Goal: Find specific page/section: Find specific page/section

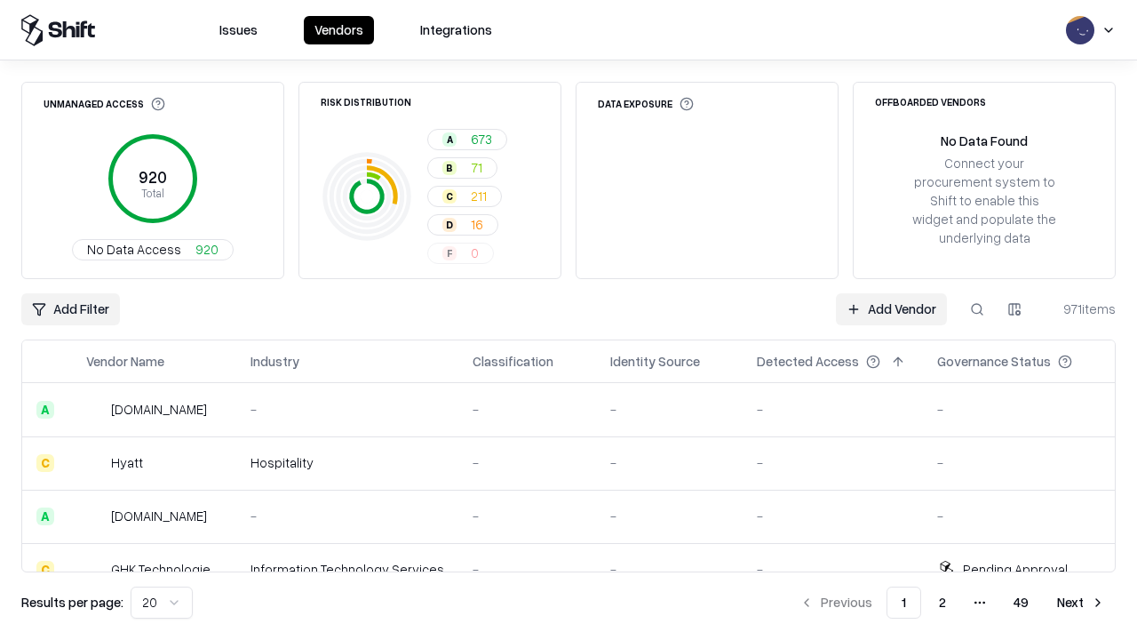
click at [162, 602] on html "Issues Vendors Integrations Unmanaged Access 920 Total No Data Access 920 Risk …" at bounding box center [568, 320] width 1137 height 640
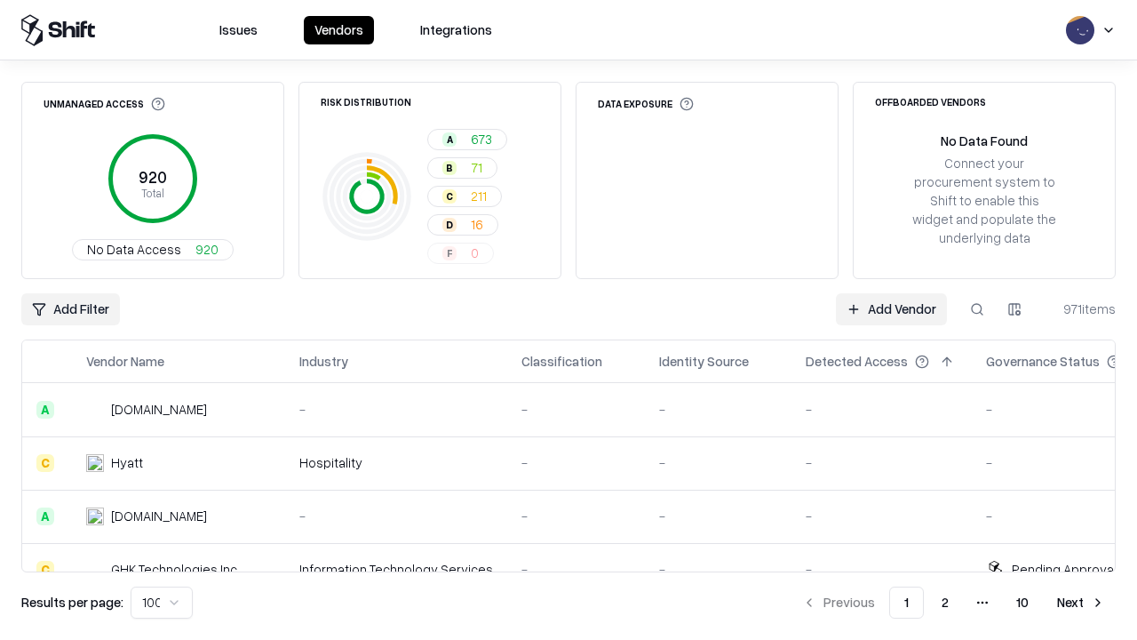
click at [1081, 602] on button "Next" at bounding box center [1080, 602] width 69 height 32
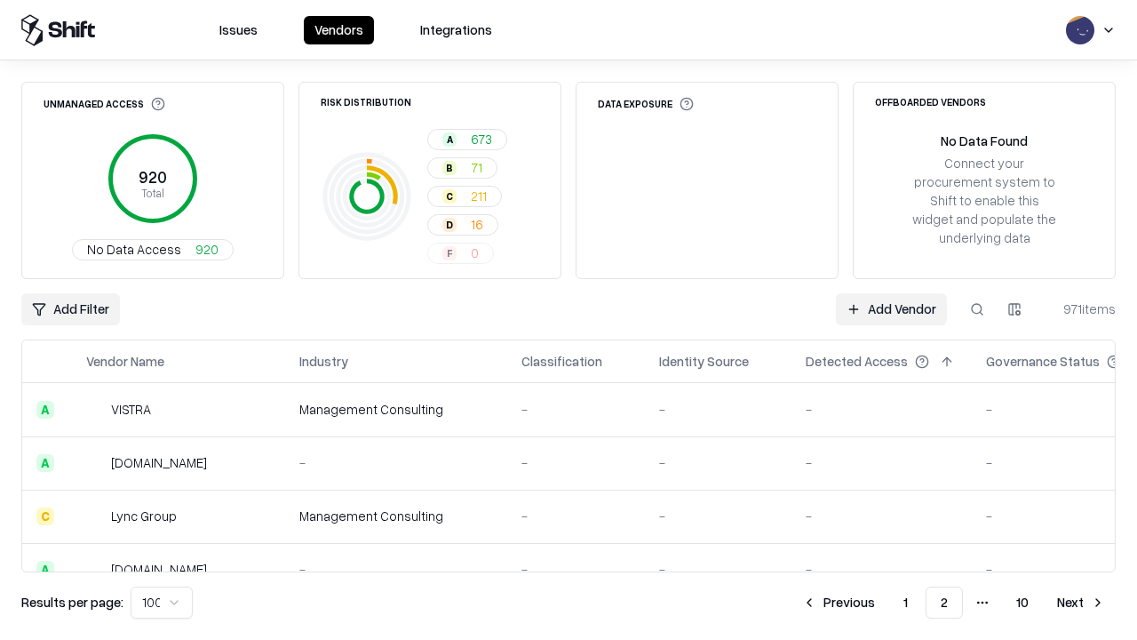
click at [1081, 602] on button "Next" at bounding box center [1080, 602] width 69 height 32
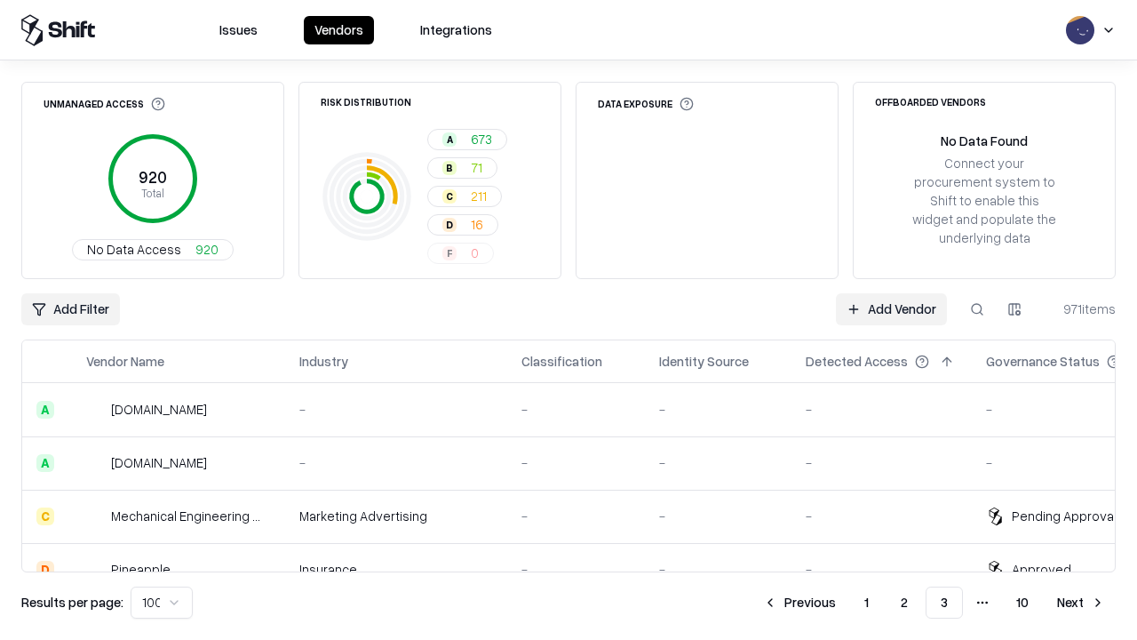
click at [1081, 602] on button "Next" at bounding box center [1080, 602] width 69 height 32
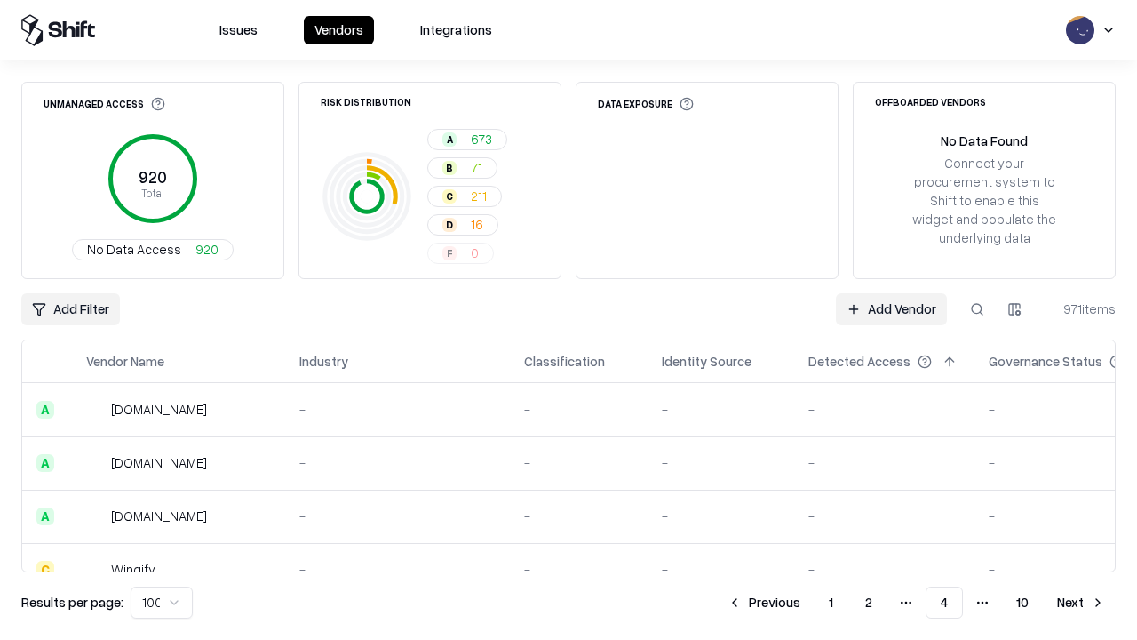
click at [1081, 602] on button "Next" at bounding box center [1080, 602] width 69 height 32
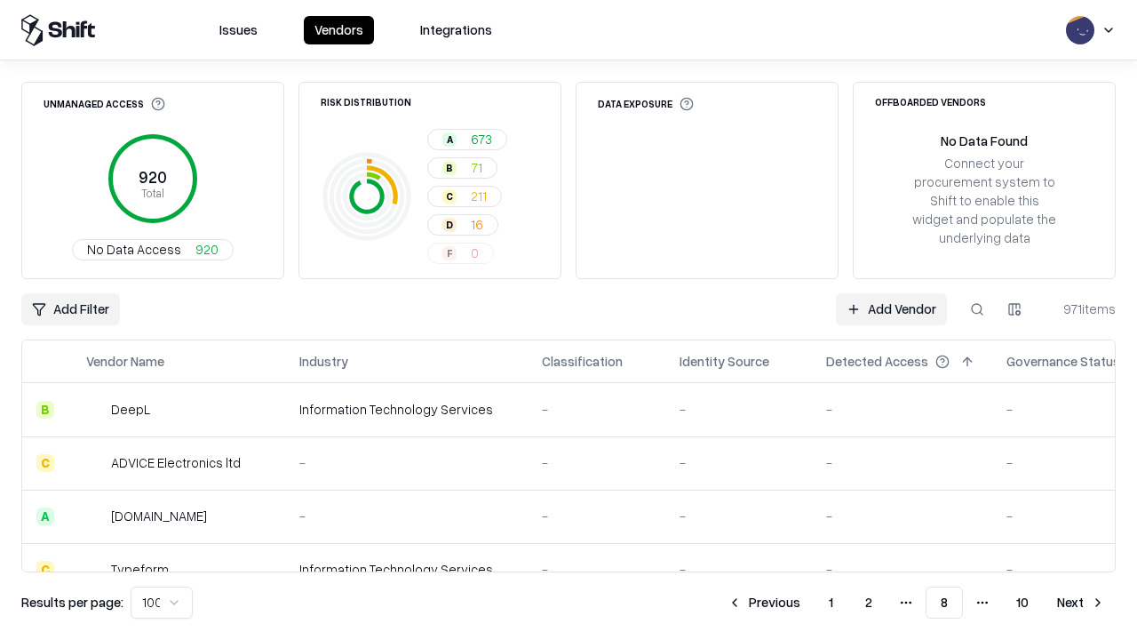
click at [1081, 602] on button "Next" at bounding box center [1080, 602] width 69 height 32
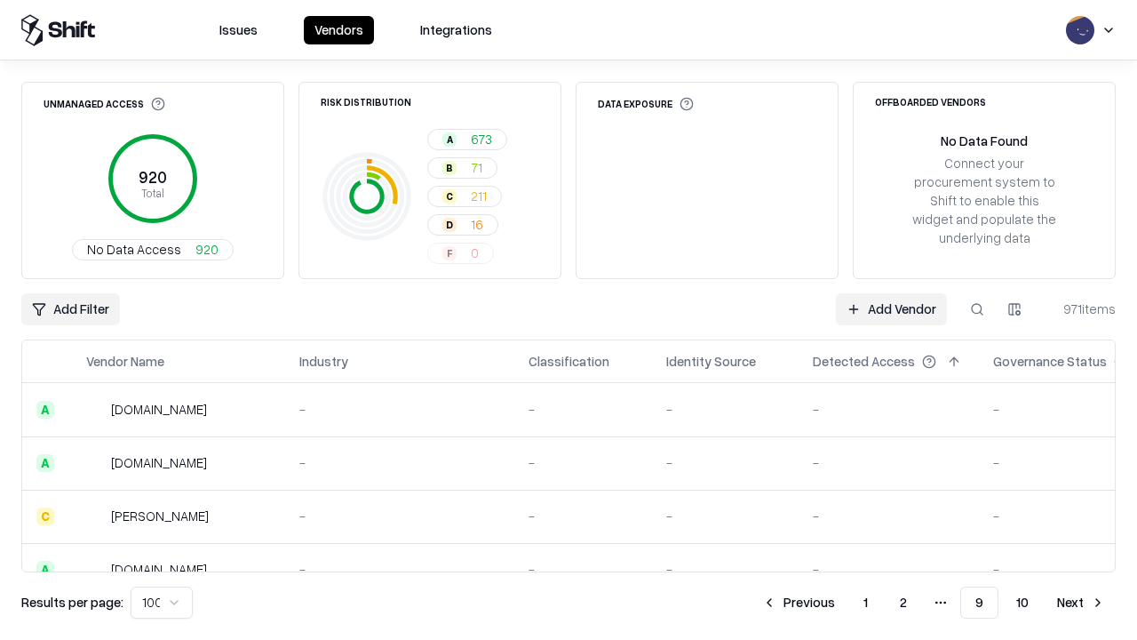
click at [1081, 602] on button "Next" at bounding box center [1080, 602] width 69 height 32
click at [839, 602] on button "Previous" at bounding box center [839, 602] width 94 height 32
click at [799, 602] on button "Previous" at bounding box center [799, 602] width 94 height 32
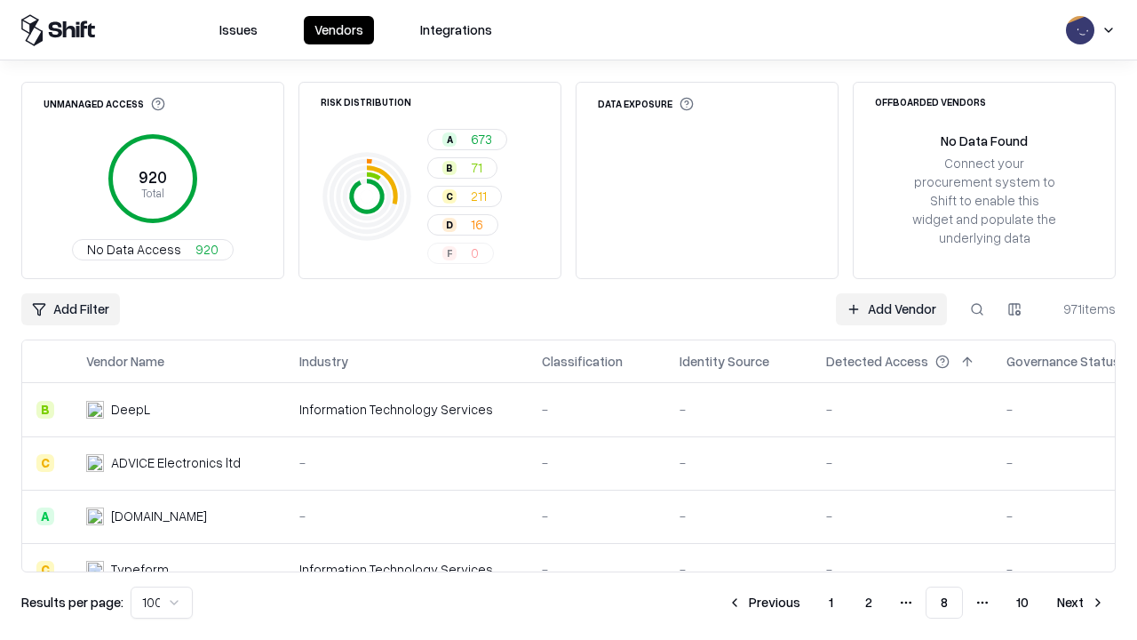
click at [764, 602] on button "Previous" at bounding box center [764, 602] width 94 height 32
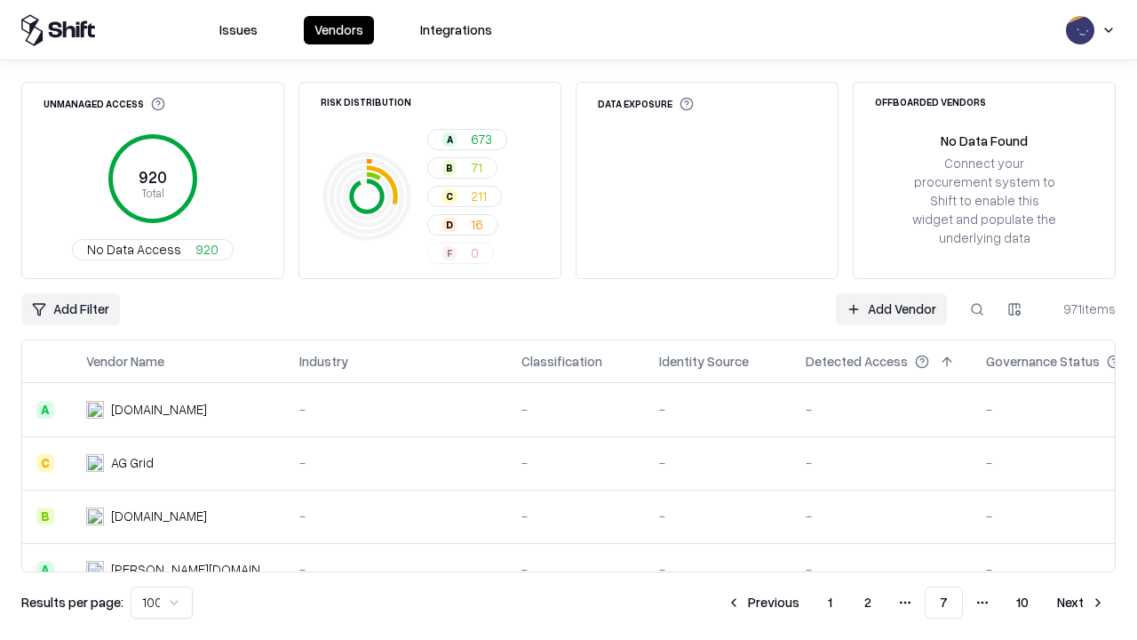
click at [763, 602] on button "Previous" at bounding box center [763, 602] width 94 height 32
click at [764, 602] on button "Previous" at bounding box center [764, 602] width 94 height 32
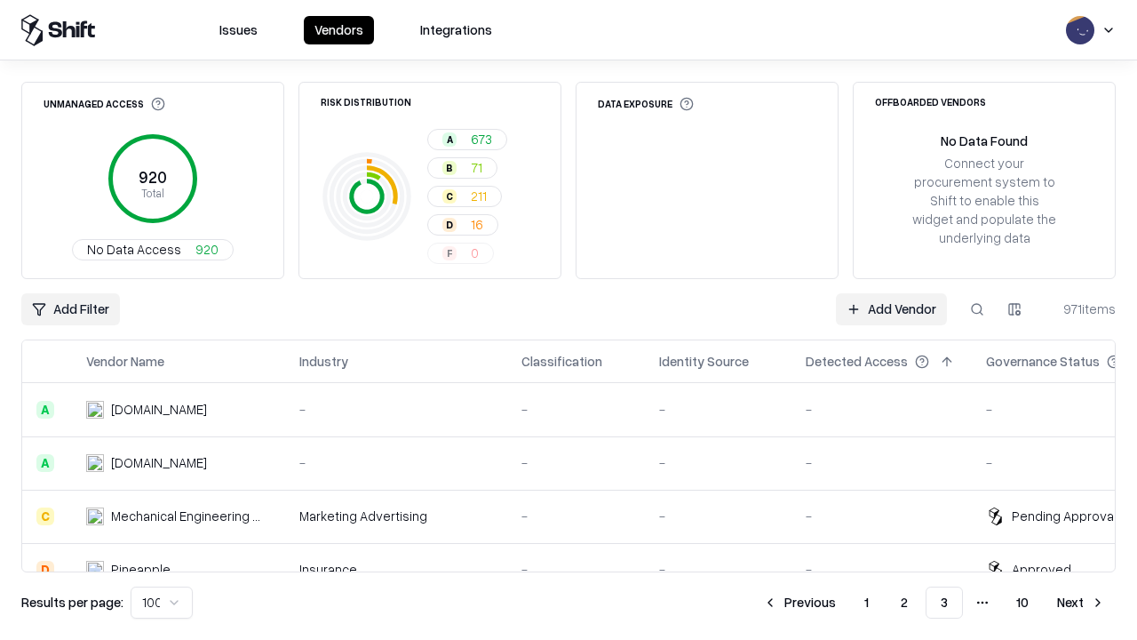
click at [800, 602] on button "Previous" at bounding box center [799, 602] width 94 height 32
